Goal: Information Seeking & Learning: Learn about a topic

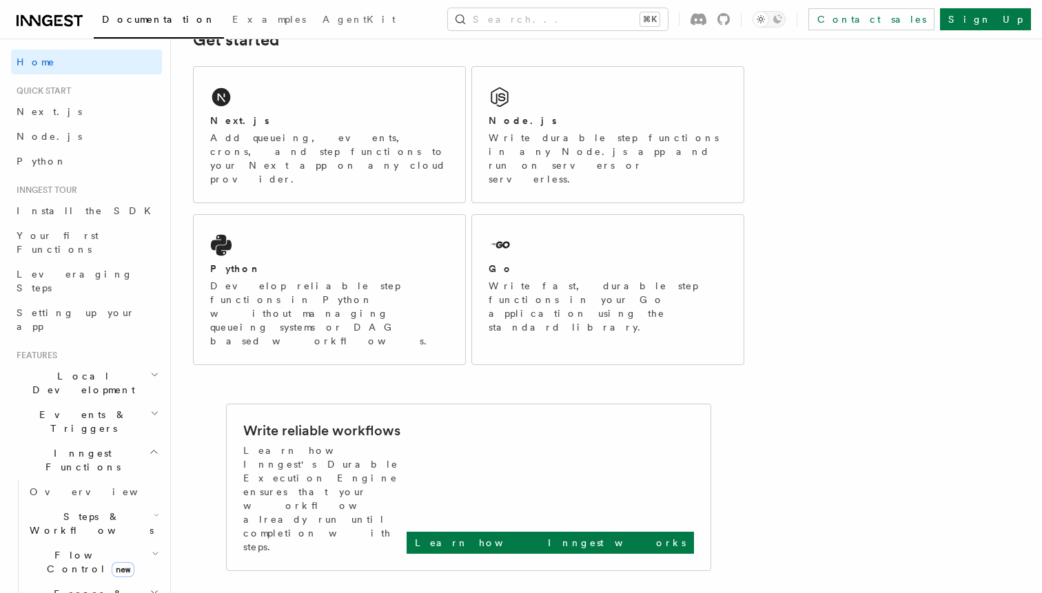
scroll to position [239, 0]
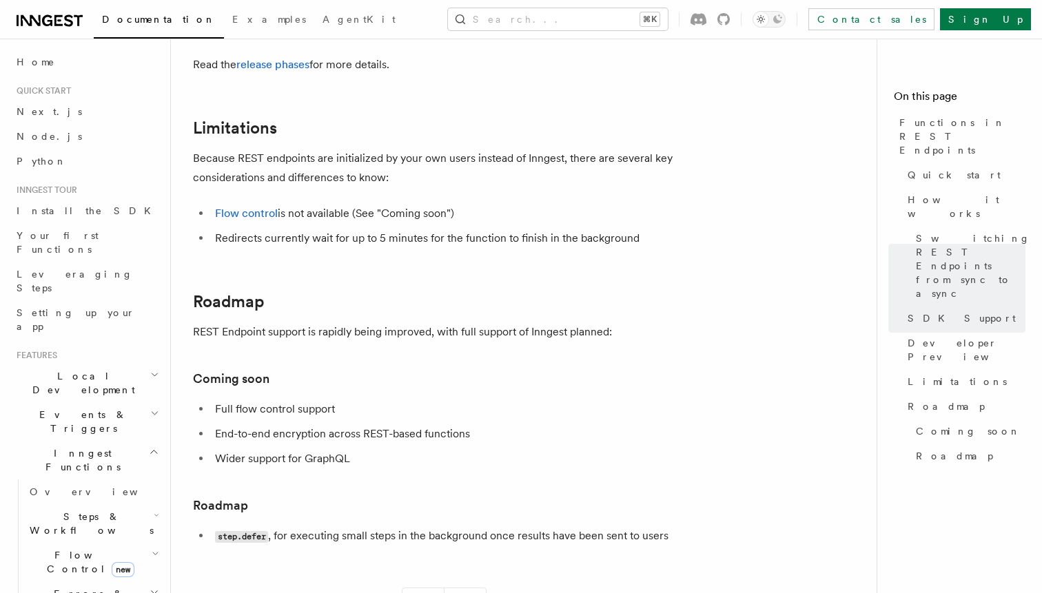
scroll to position [2361, 0]
click at [84, 549] on span "Flow Control new" at bounding box center [88, 563] width 128 height 28
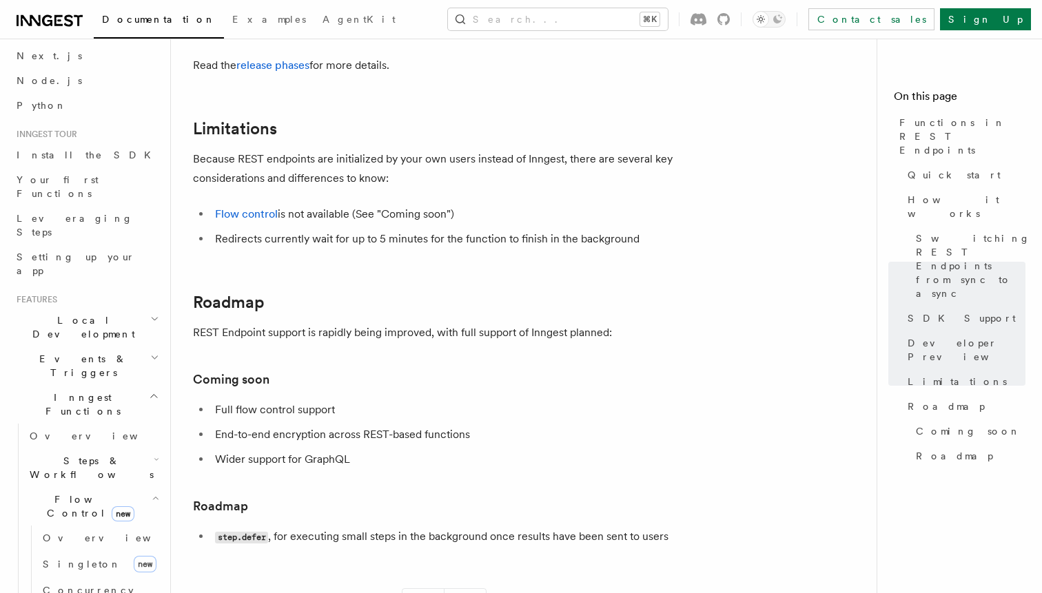
scroll to position [59, 0]
click at [83, 548] on link "[PERSON_NAME] new" at bounding box center [99, 562] width 125 height 28
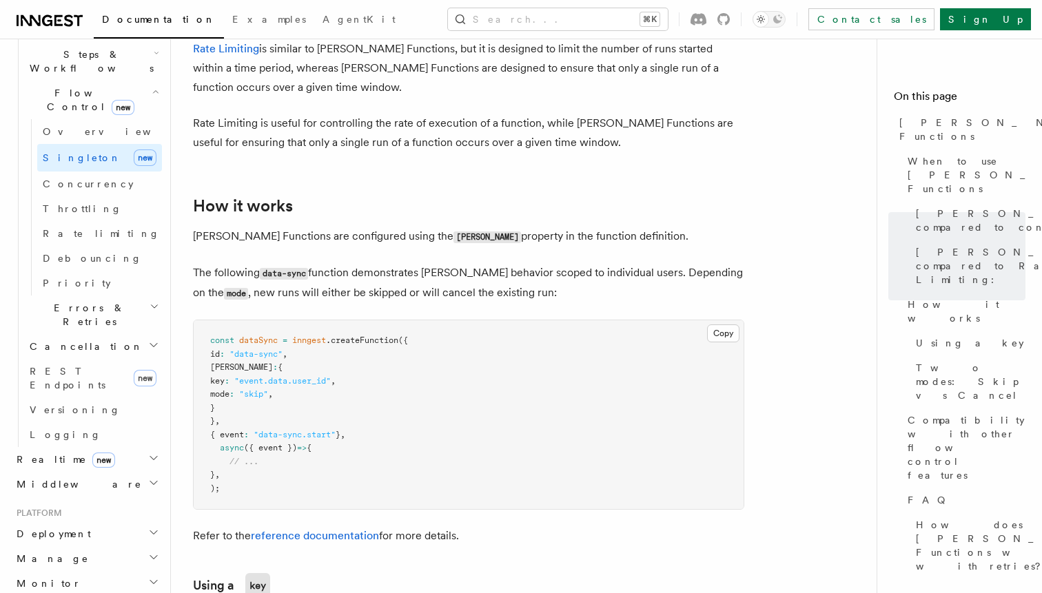
scroll to position [469, 0]
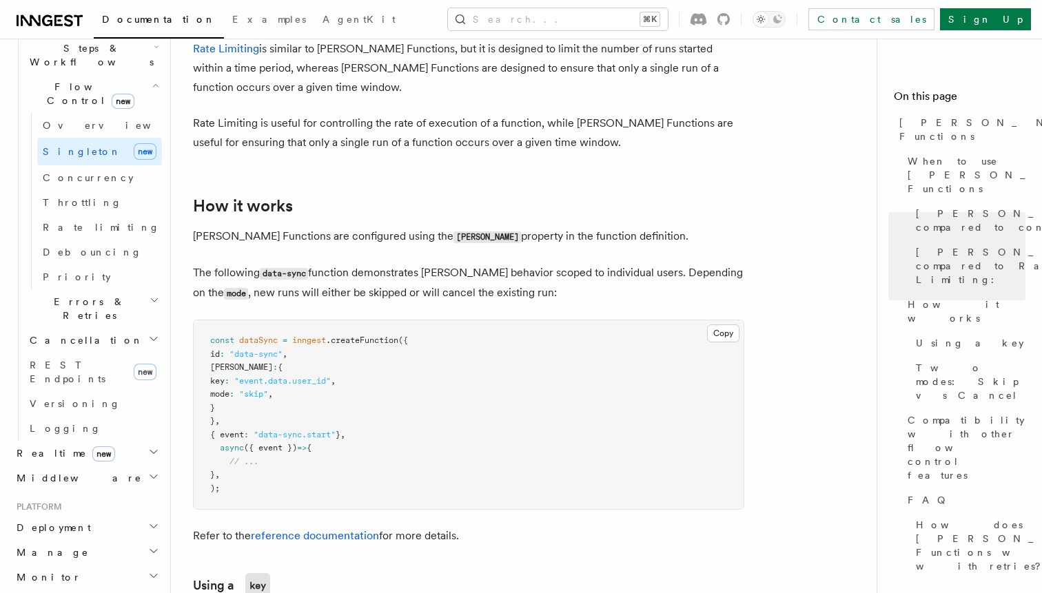
click at [83, 441] on h2 "Realtime new" at bounding box center [86, 453] width 151 height 25
click at [86, 466] on link "Overview" at bounding box center [93, 478] width 138 height 25
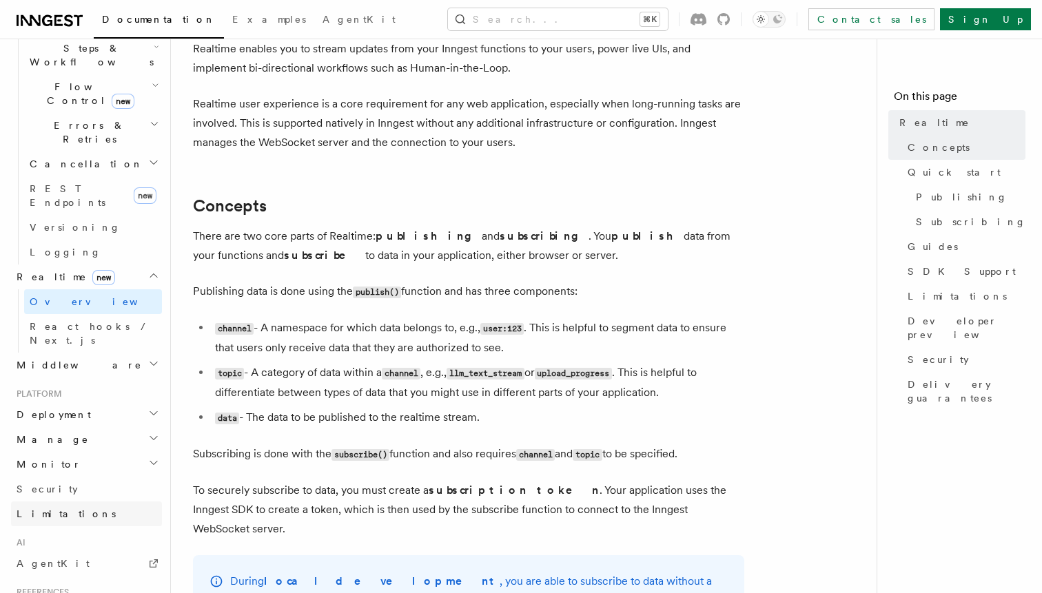
scroll to position [587, 0]
